Goal: Task Accomplishment & Management: Use online tool/utility

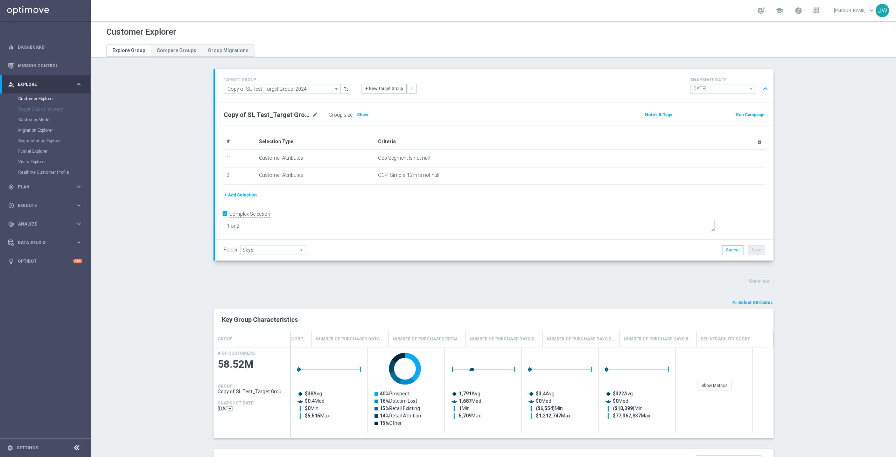
scroll to position [0, 826]
